Goal: Communication & Community: Answer question/provide support

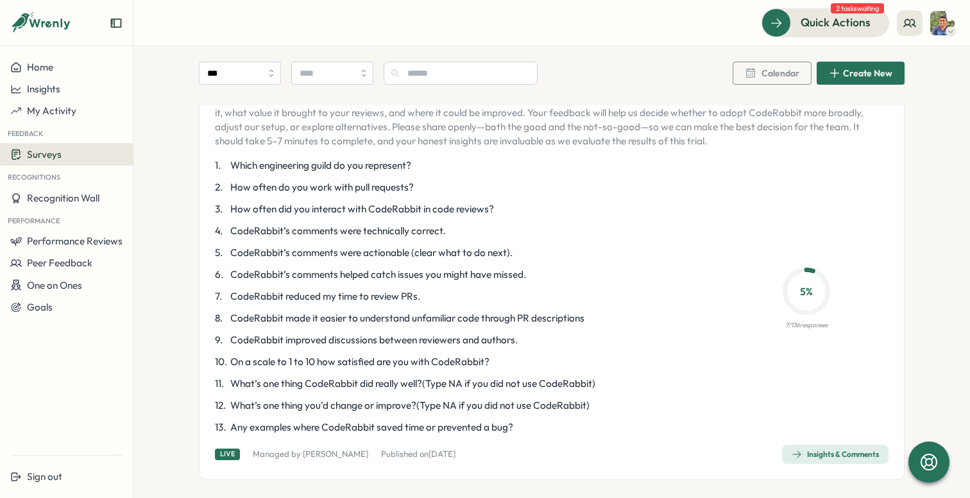
scroll to position [121, 0]
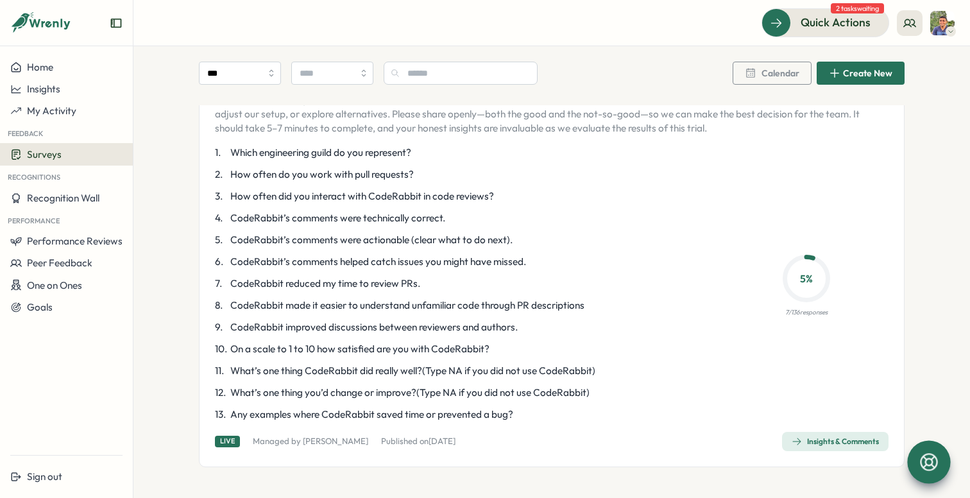
click at [929, 461] on icon at bounding box center [929, 462] width 22 height 22
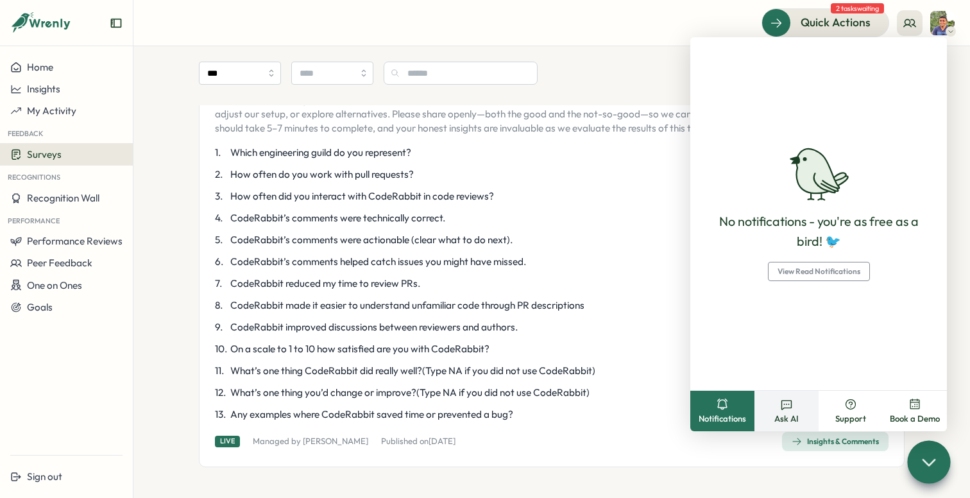
click at [793, 393] on button "Ask AI" at bounding box center [787, 411] width 64 height 40
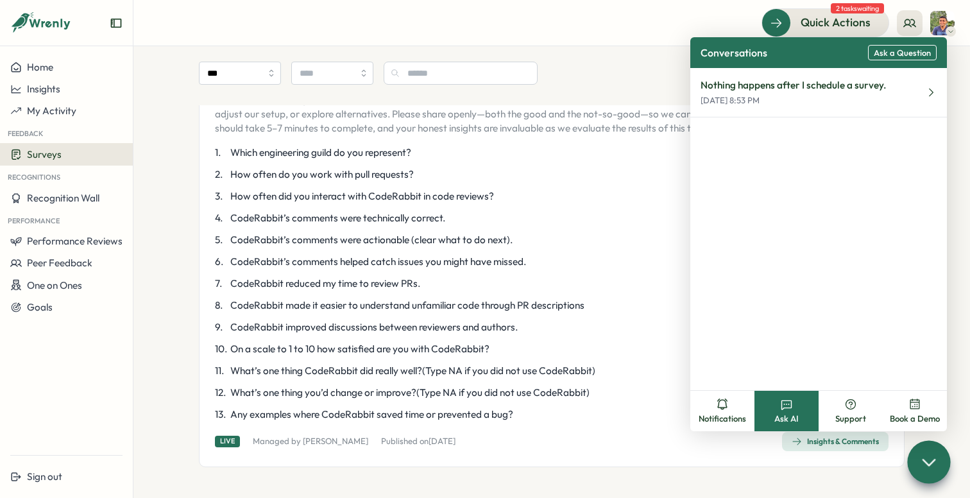
click at [902, 406] on button "Book a Demo" at bounding box center [915, 411] width 64 height 40
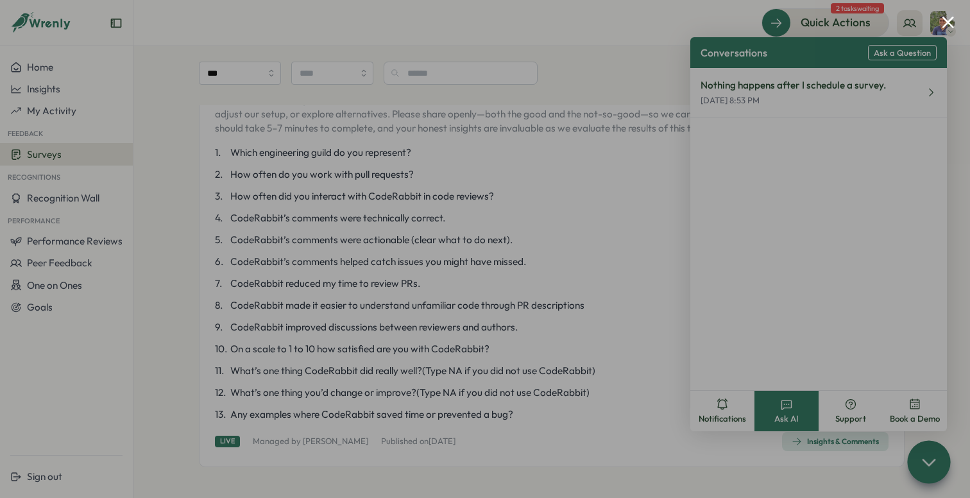
click at [947, 30] on div at bounding box center [485, 249] width 970 height 498
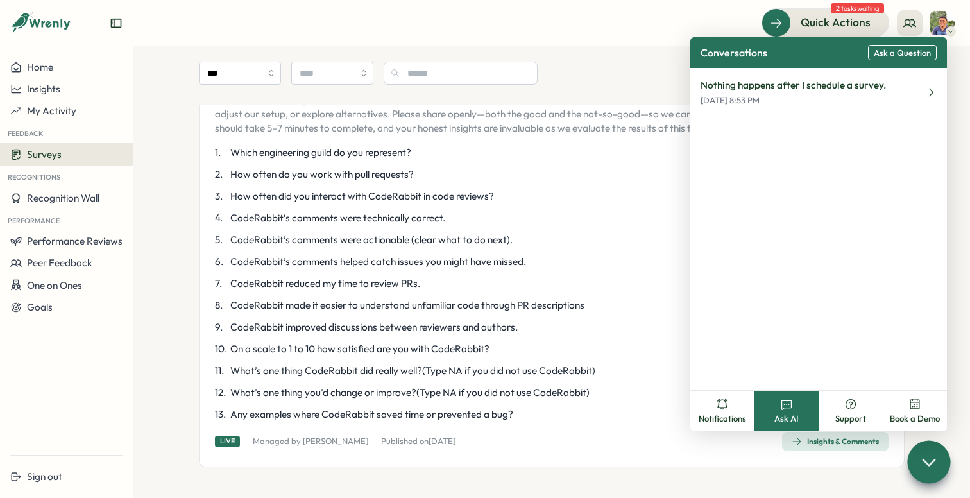
click at [905, 414] on span "Book a Demo" at bounding box center [915, 419] width 50 height 12
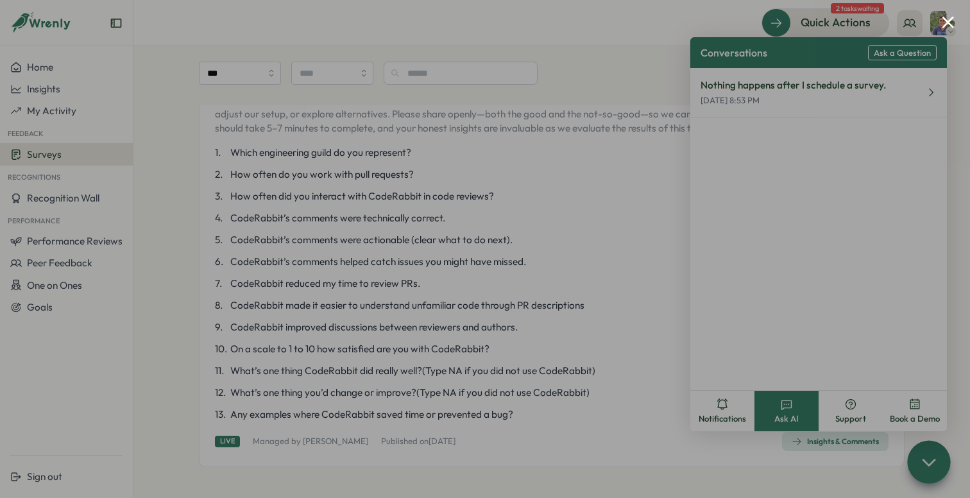
click at [949, 19] on button "Close modal" at bounding box center [948, 22] width 12 height 12
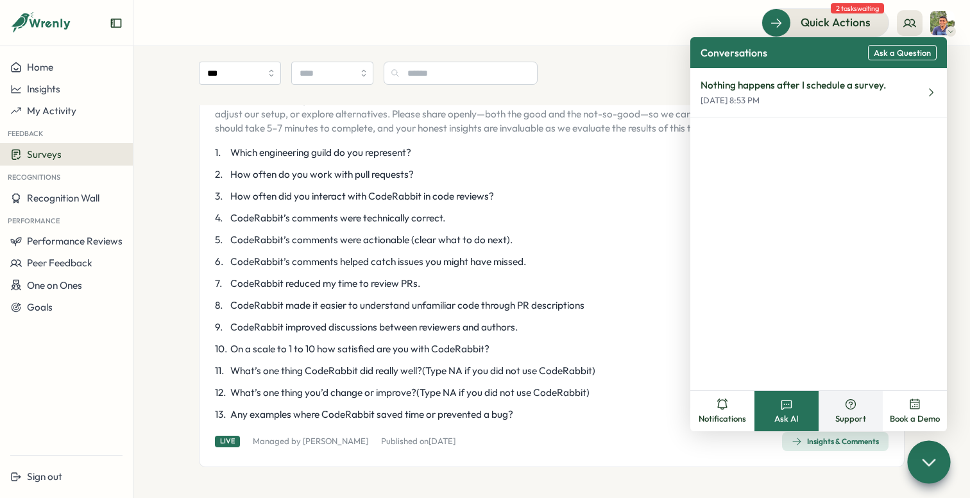
click at [847, 416] on span "Support" at bounding box center [851, 419] width 31 height 12
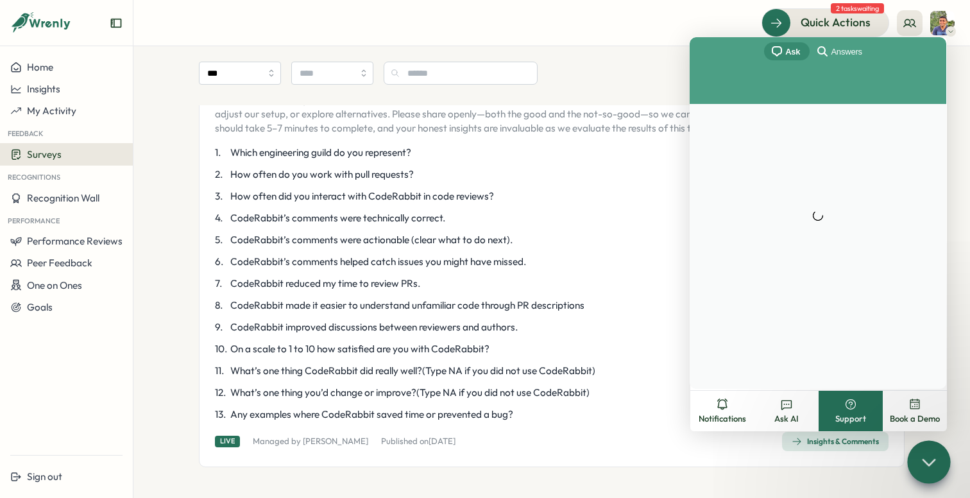
scroll to position [0, 0]
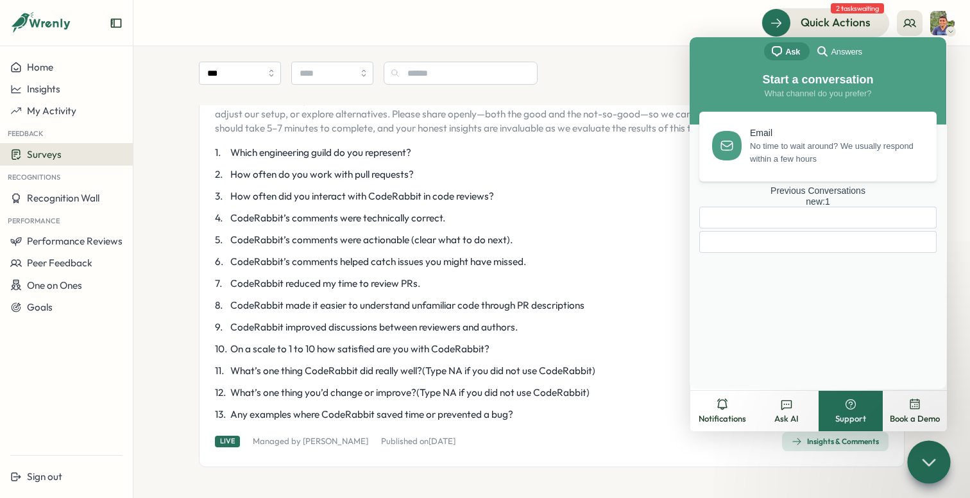
click at [865, 207] on div "new : 1" at bounding box center [818, 201] width 237 height 11
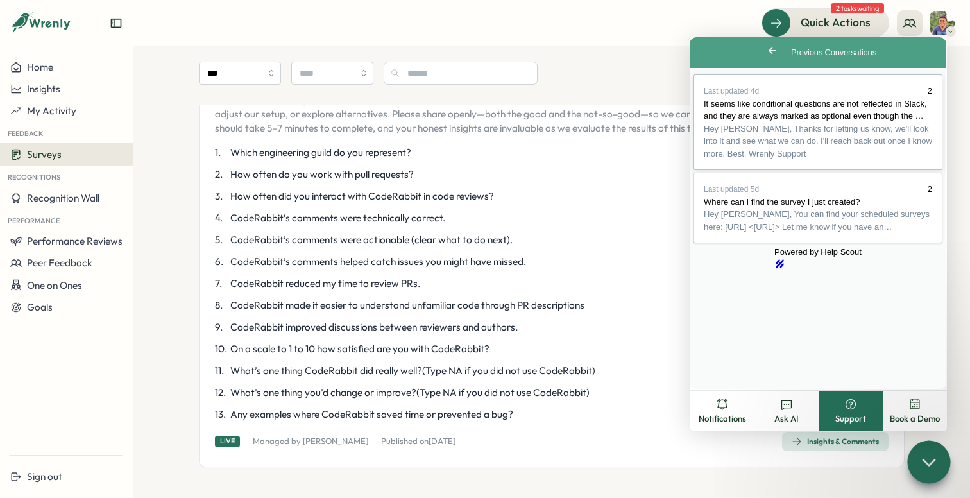
click at [838, 159] on span "Hey [PERSON_NAME], Thanks for letting us know, we'll look into it and see what …" at bounding box center [818, 141] width 228 height 35
type textarea "**********"
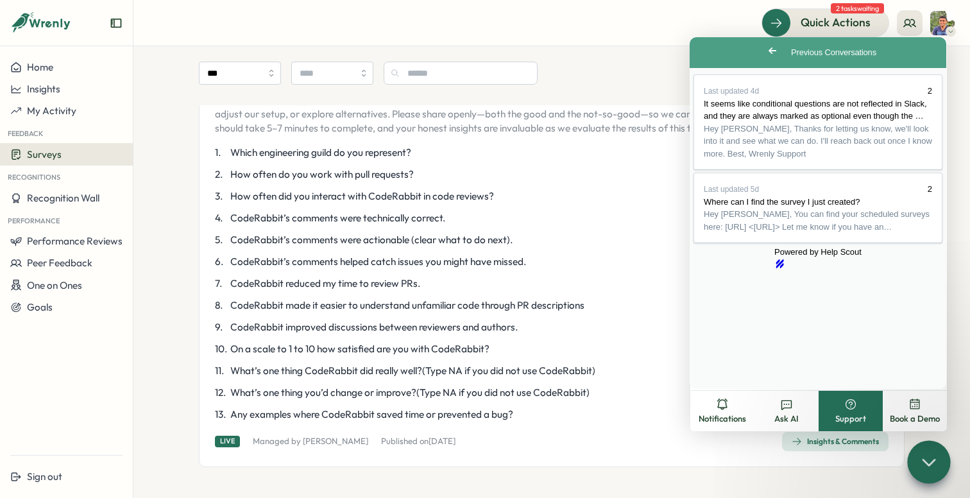
scroll to position [114, 0]
click at [714, 390] on button "Close" at bounding box center [702, 398] width 23 height 17
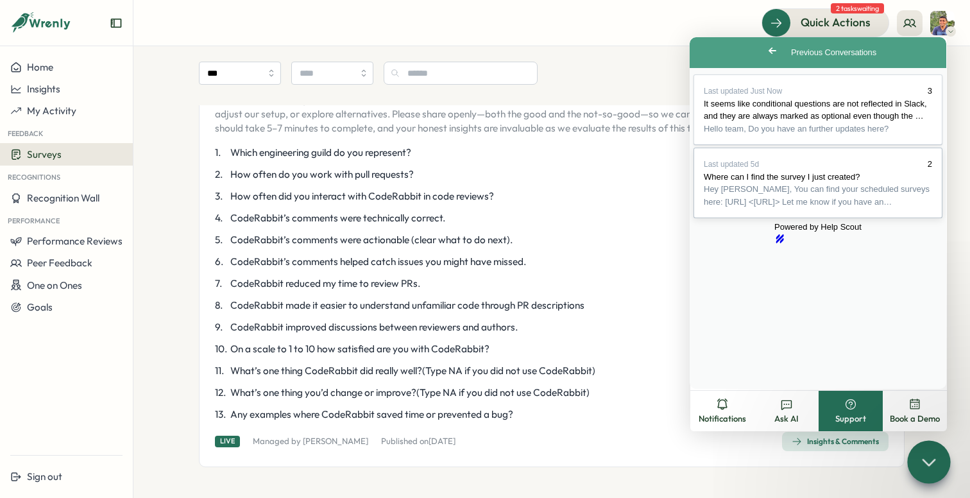
click at [859, 208] on span "Hey [PERSON_NAME], You can find your scheduled surveys here: [URL] <[URL]> Let …" at bounding box center [818, 195] width 228 height 25
click at [714, 390] on button "Close" at bounding box center [702, 398] width 23 height 17
click at [881, 56] on div "Go back Previous Conversations" at bounding box center [818, 52] width 257 height 31
click at [765, 48] on span "Go back" at bounding box center [772, 50] width 15 height 15
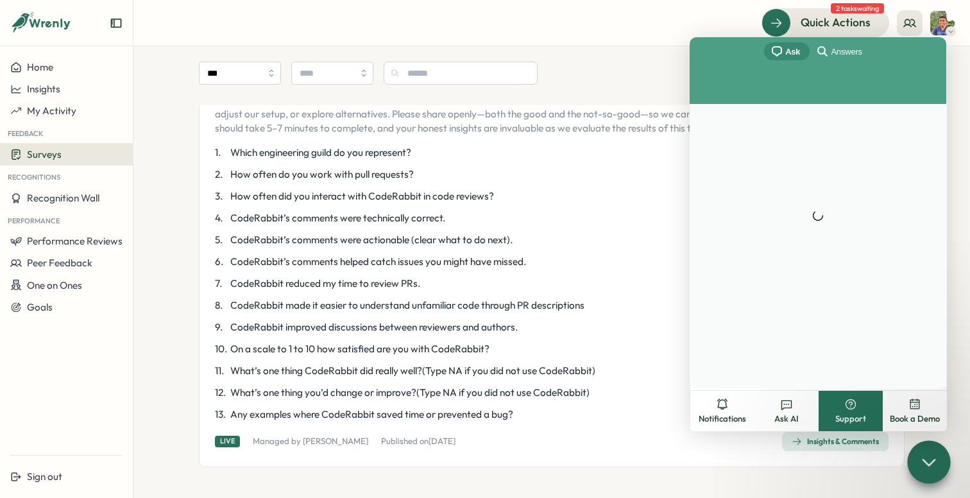
click at [605, 35] on div "Quick Actions 2 tasks waiting" at bounding box center [552, 22] width 806 height 28
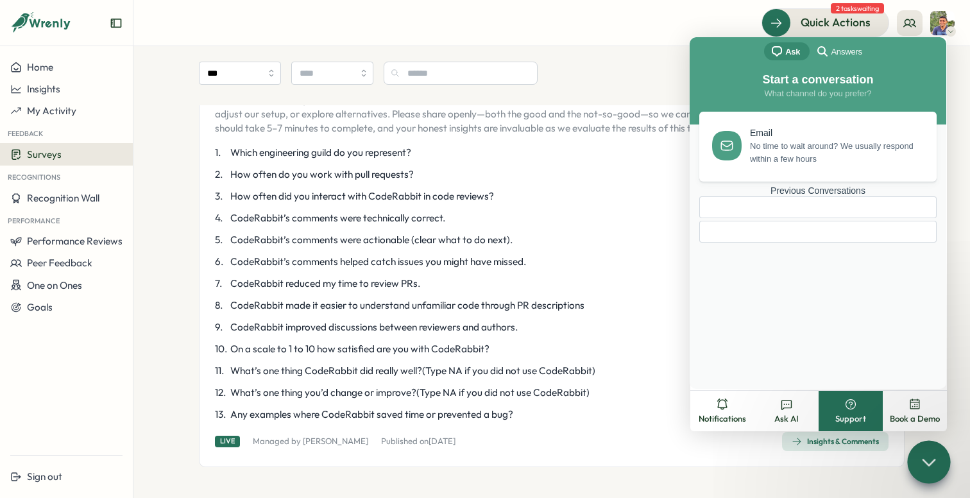
click at [664, 33] on div "Quick Actions 2 tasks waiting" at bounding box center [552, 22] width 806 height 28
click at [951, 31] on icon at bounding box center [951, 31] width 6 height 10
click at [962, 149] on div "Surveys *** Calendar Create New Team Pulse: Help us understand your experience …" at bounding box center [551, 212] width 837 height 572
click at [931, 458] on icon at bounding box center [929, 461] width 19 height 19
